Goal: Transaction & Acquisition: Purchase product/service

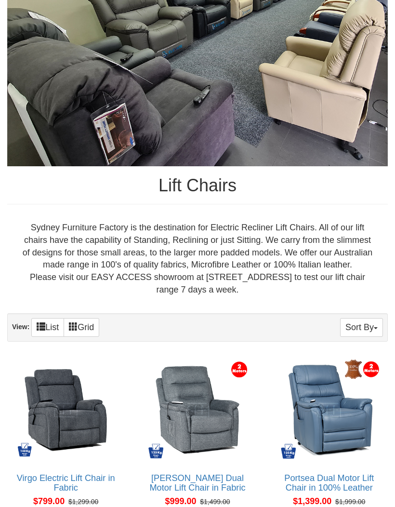
scroll to position [209, 0]
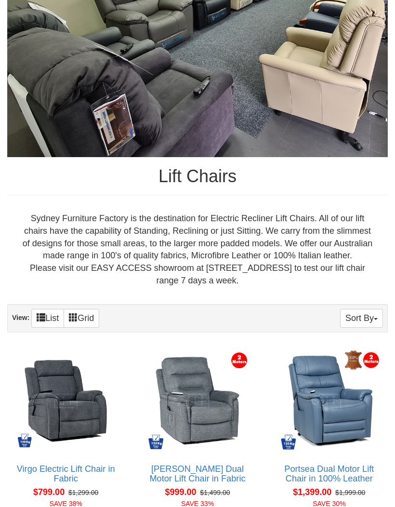
click at [356, 327] on button "Sort By" at bounding box center [361, 318] width 43 height 19
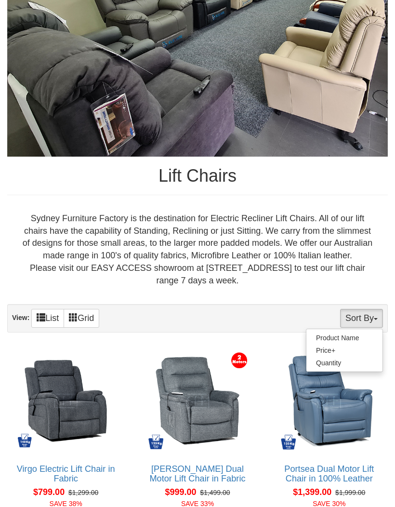
click at [325, 356] on link "Price+" at bounding box center [344, 350] width 76 height 13
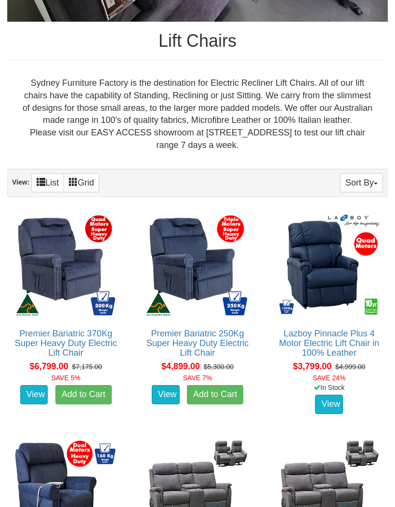
scroll to position [357, 0]
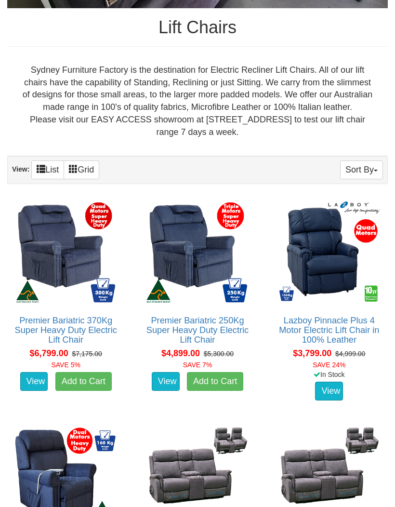
click at [357, 179] on button "Sort By" at bounding box center [361, 169] width 43 height 19
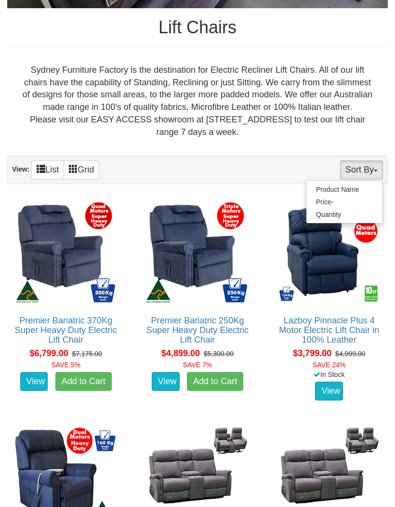
click at [325, 208] on link "Price-" at bounding box center [344, 202] width 76 height 13
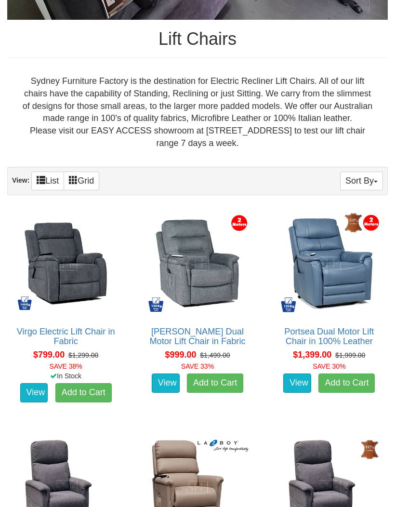
scroll to position [512, 0]
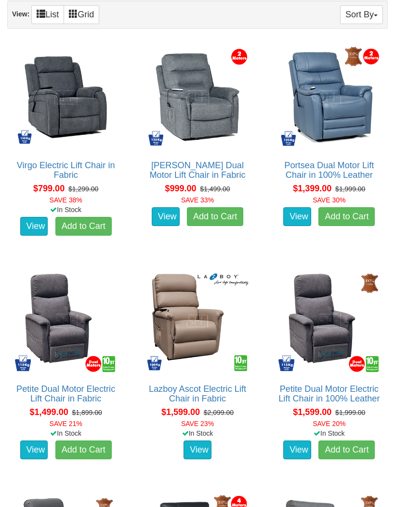
click at [29, 236] on link "View" at bounding box center [34, 226] width 28 height 19
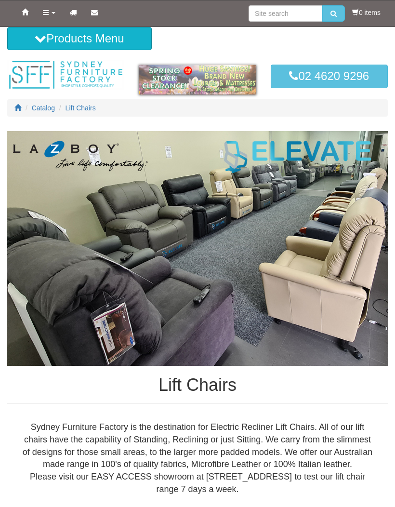
scroll to position [391, 0]
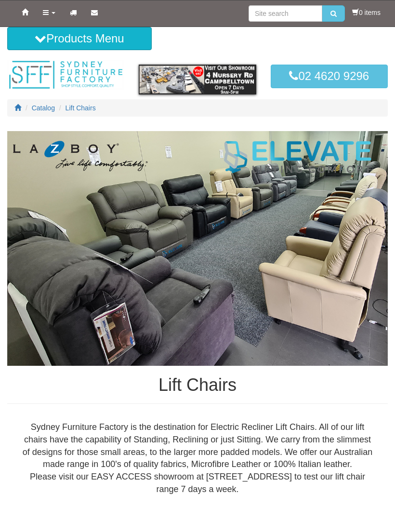
scroll to position [243, 0]
